Goal: Information Seeking & Learning: Learn about a topic

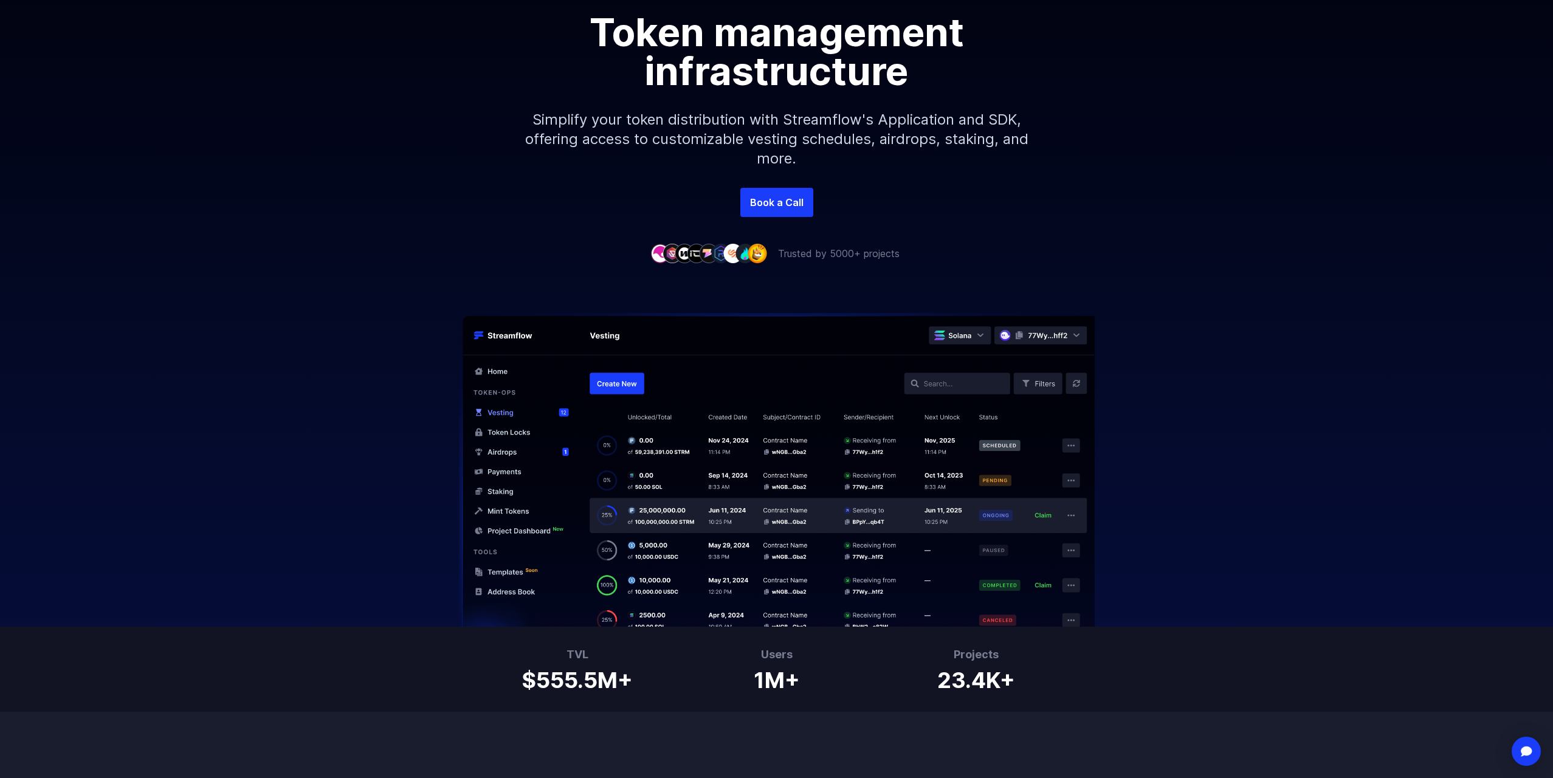
scroll to position [122, 0]
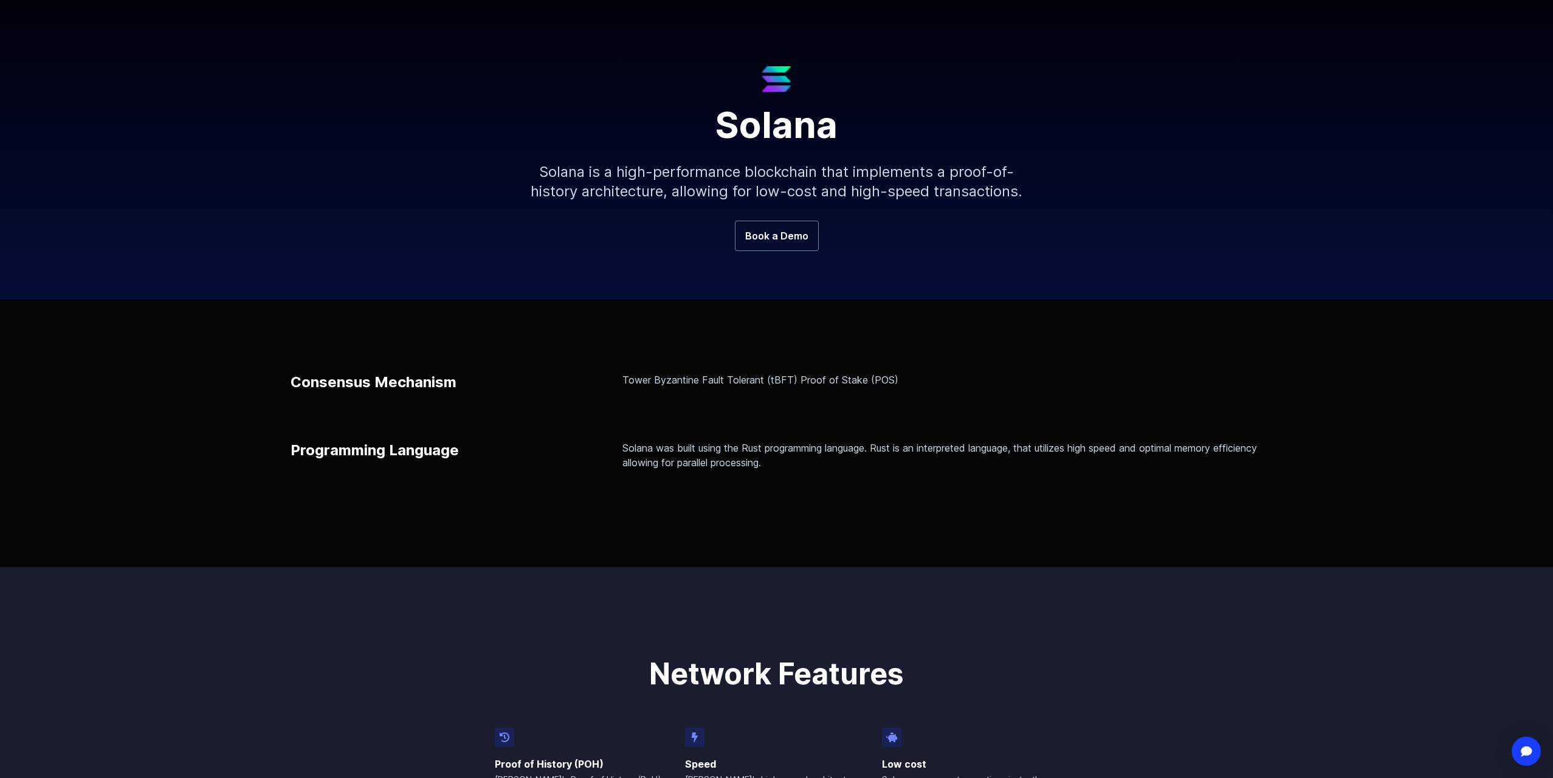
scroll to position [122, 0]
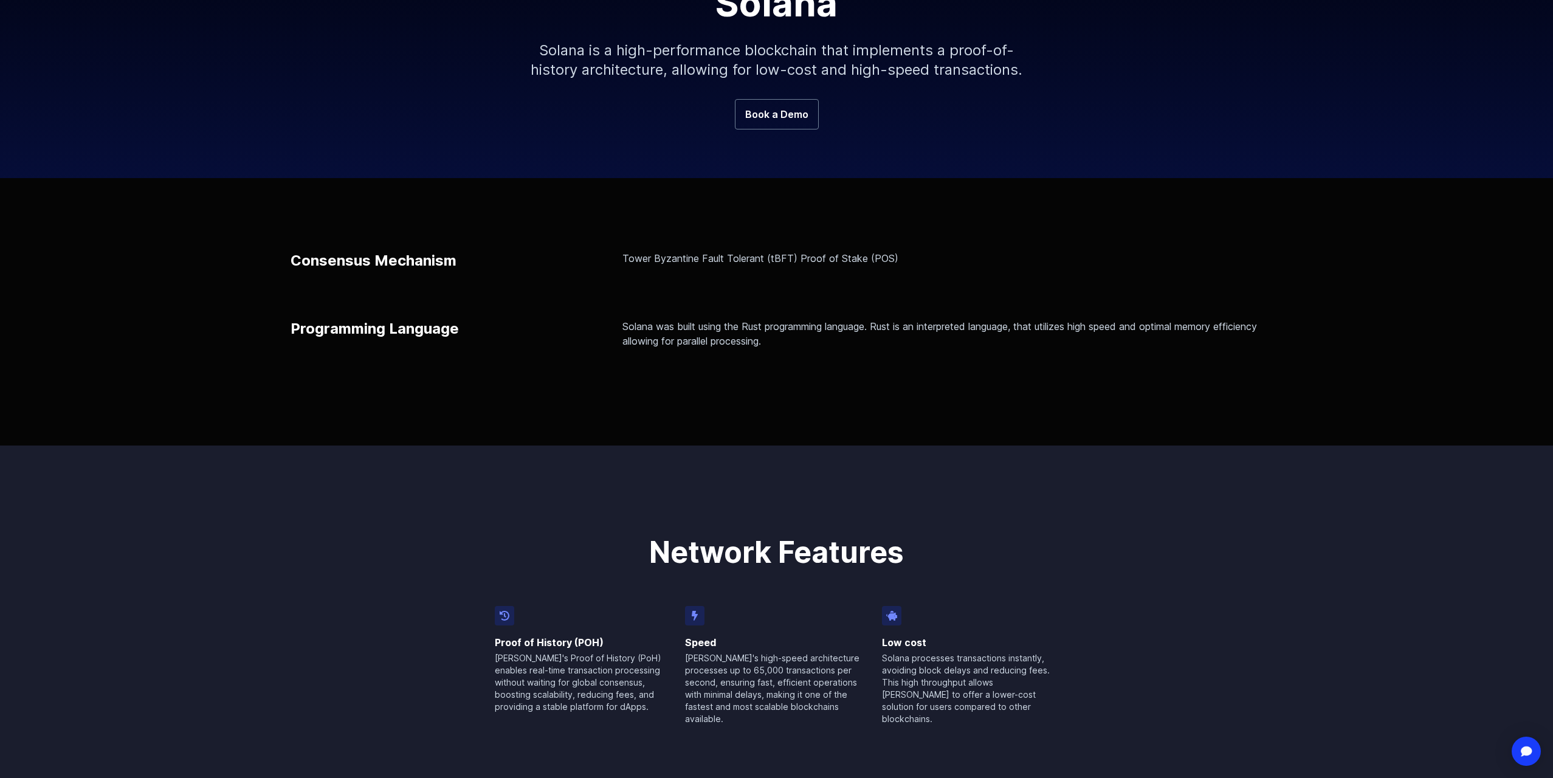
scroll to position [243, 0]
